Goal: Find specific page/section: Find specific page/section

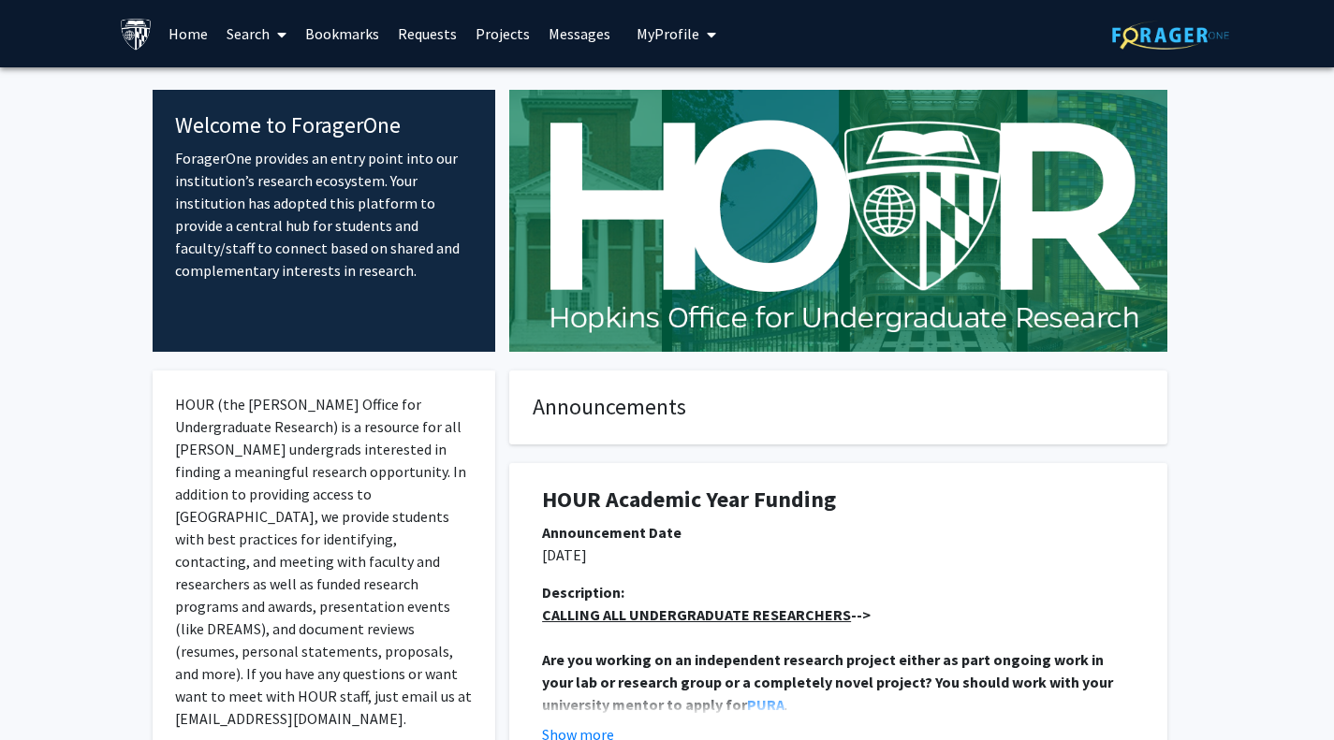
click at [267, 40] on link "Search" at bounding box center [256, 34] width 79 height 66
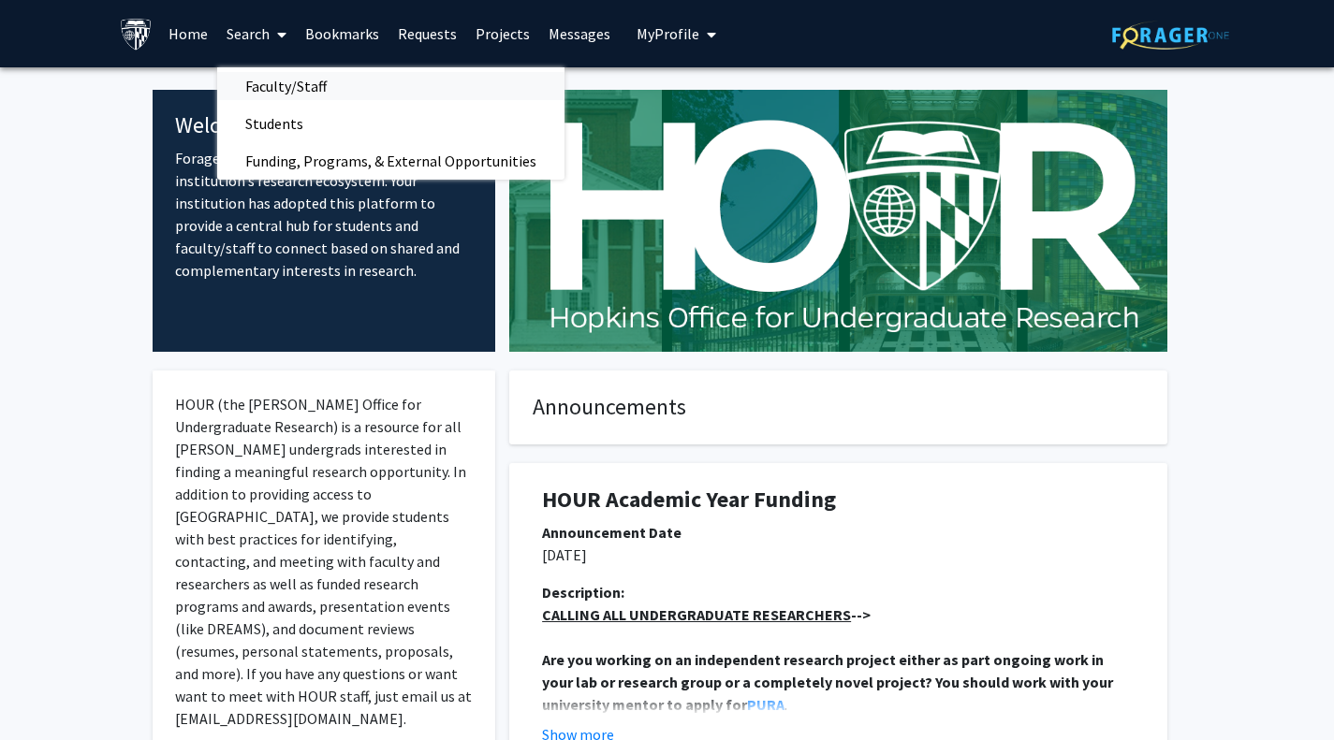
click at [297, 76] on span "Faculty/Staff" at bounding box center [286, 85] width 138 height 37
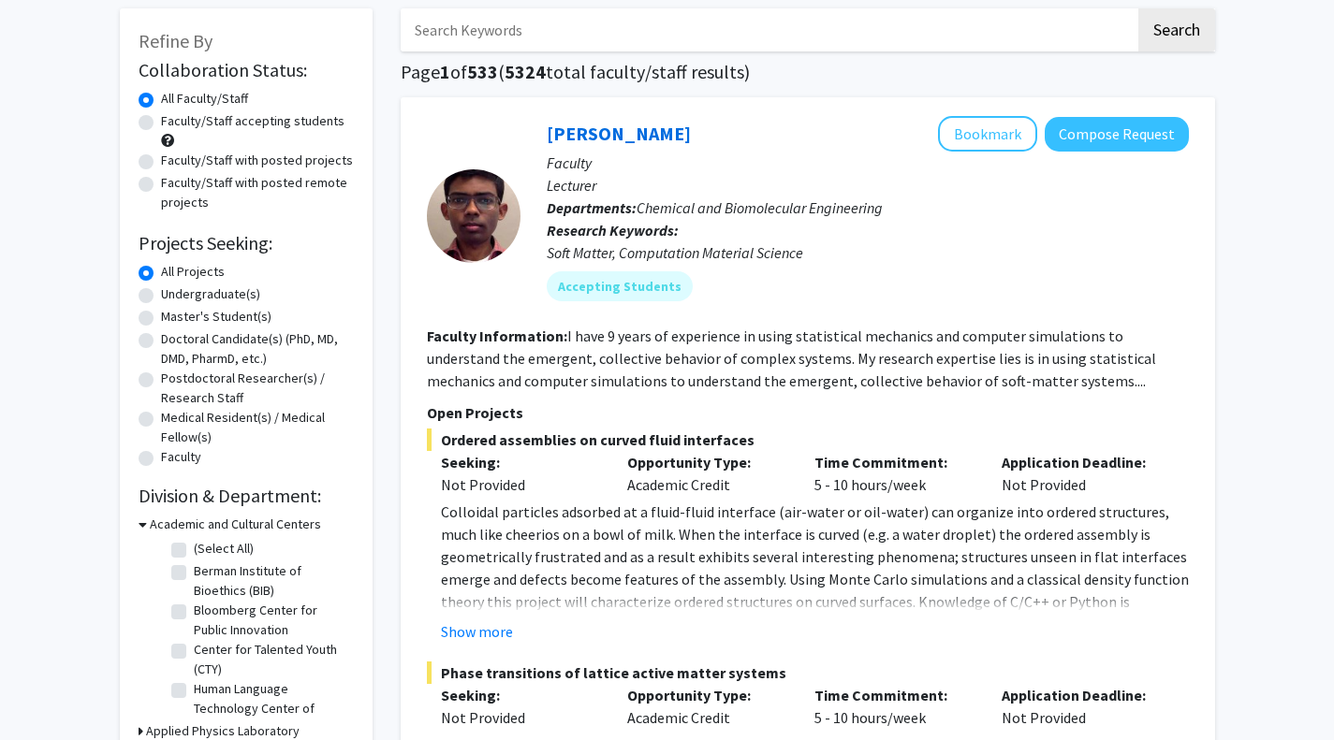
scroll to position [93, 0]
click at [161, 116] on label "Faculty/Staff accepting students" at bounding box center [252, 120] width 183 height 20
click at [161, 116] on input "Faculty/Staff accepting students" at bounding box center [167, 116] width 12 height 12
radio input "true"
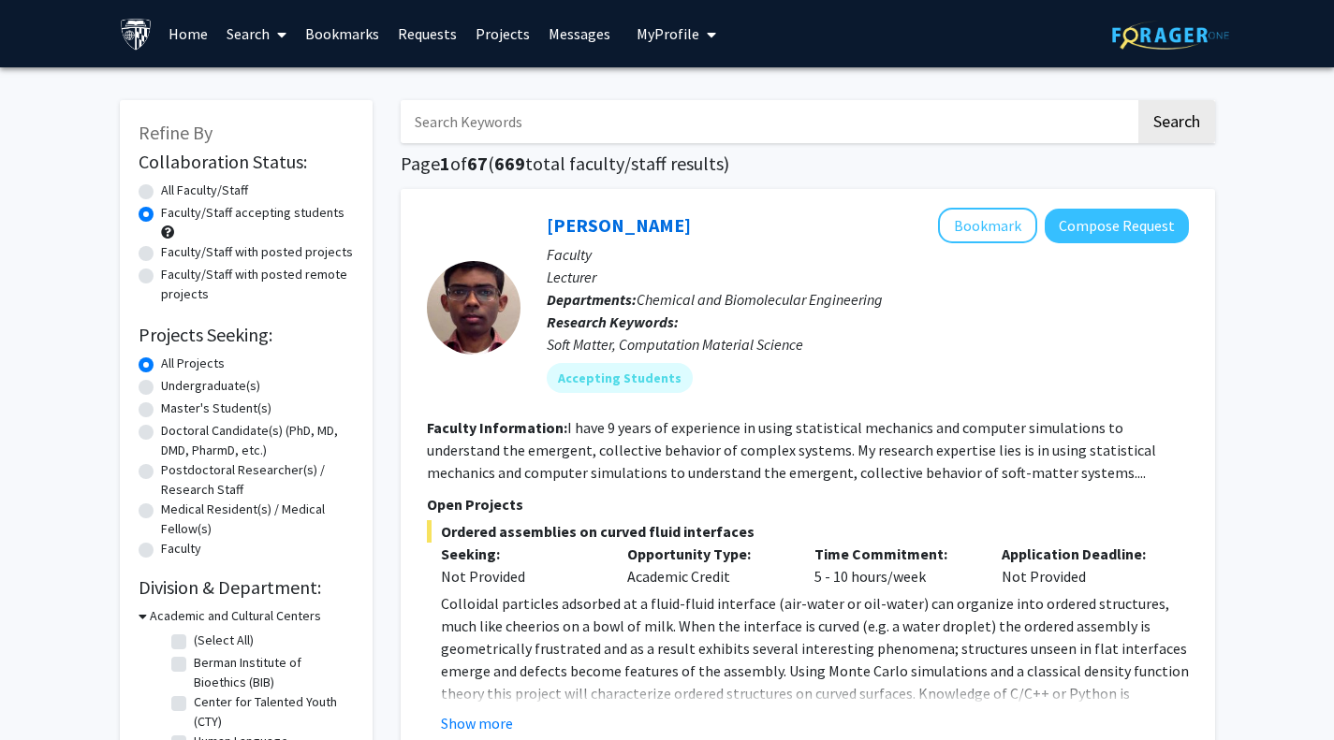
click at [161, 408] on label "Master's Student(s)" at bounding box center [216, 409] width 110 height 20
click at [161, 408] on input "Master's Student(s)" at bounding box center [167, 405] width 12 height 12
radio input "true"
